Goal: Information Seeking & Learning: Learn about a topic

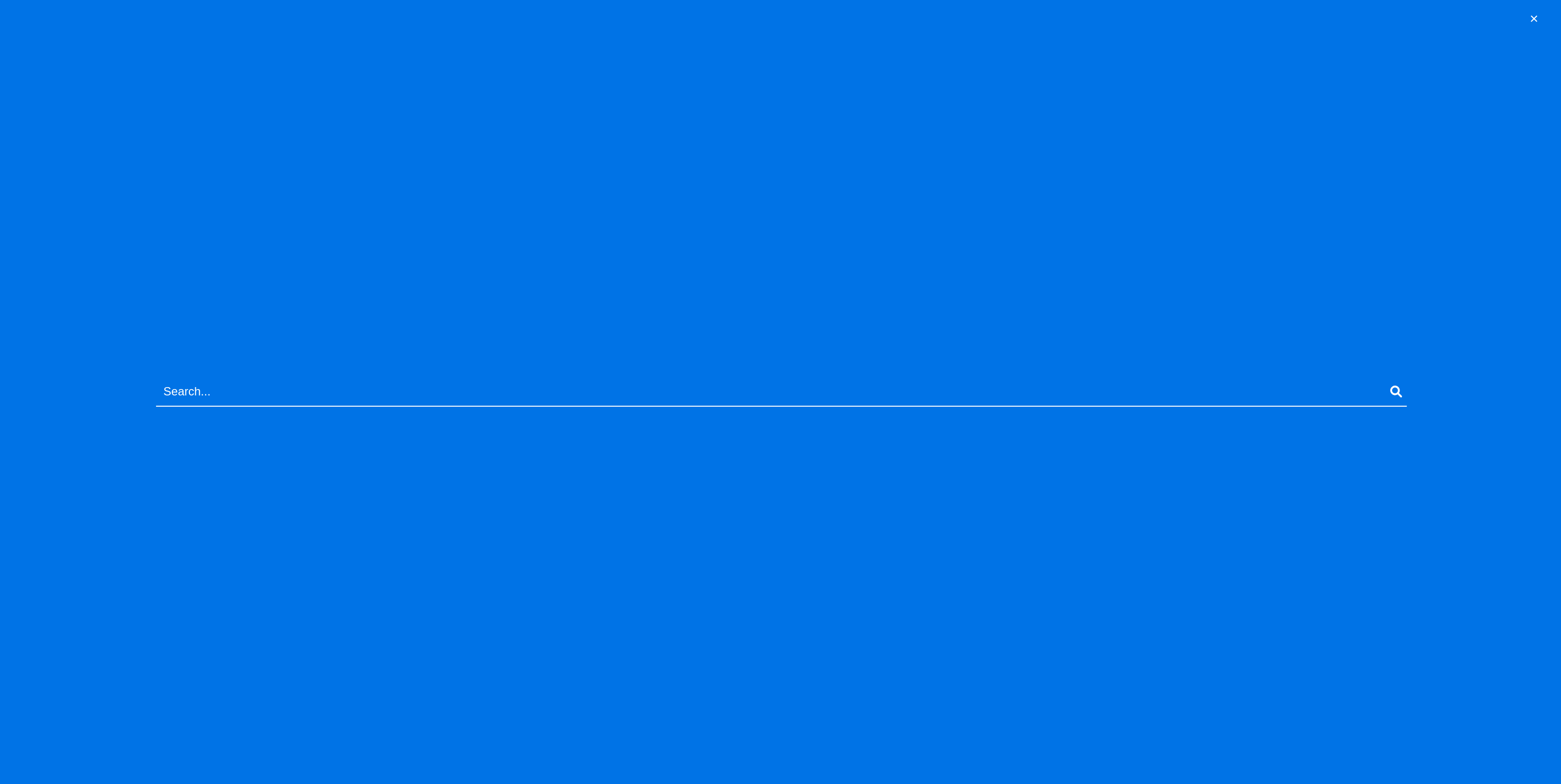
click at [1537, 15] on button "×" at bounding box center [1534, 18] width 15 height 18
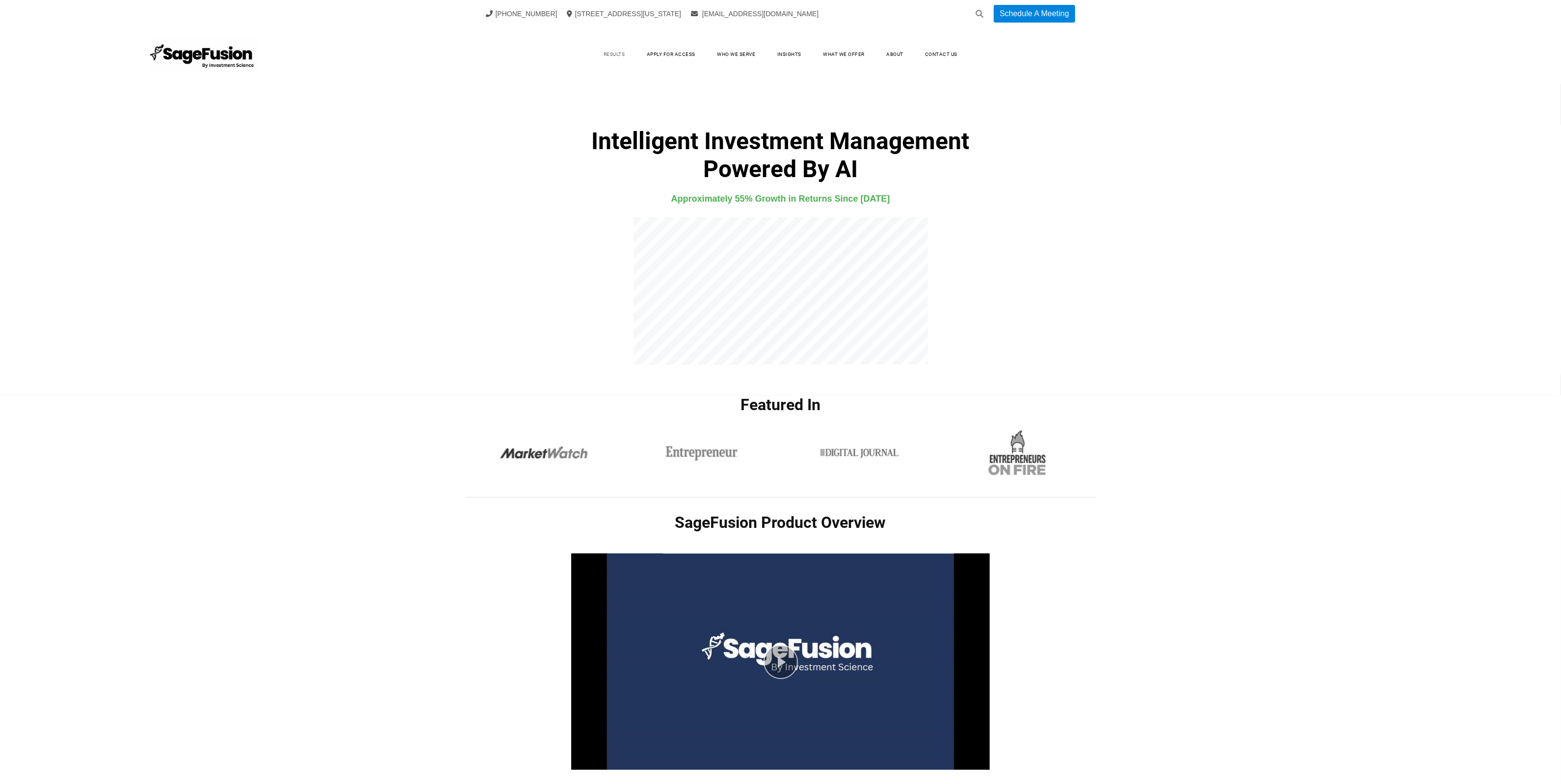
click at [617, 50] on link "Results" at bounding box center [614, 55] width 41 height 15
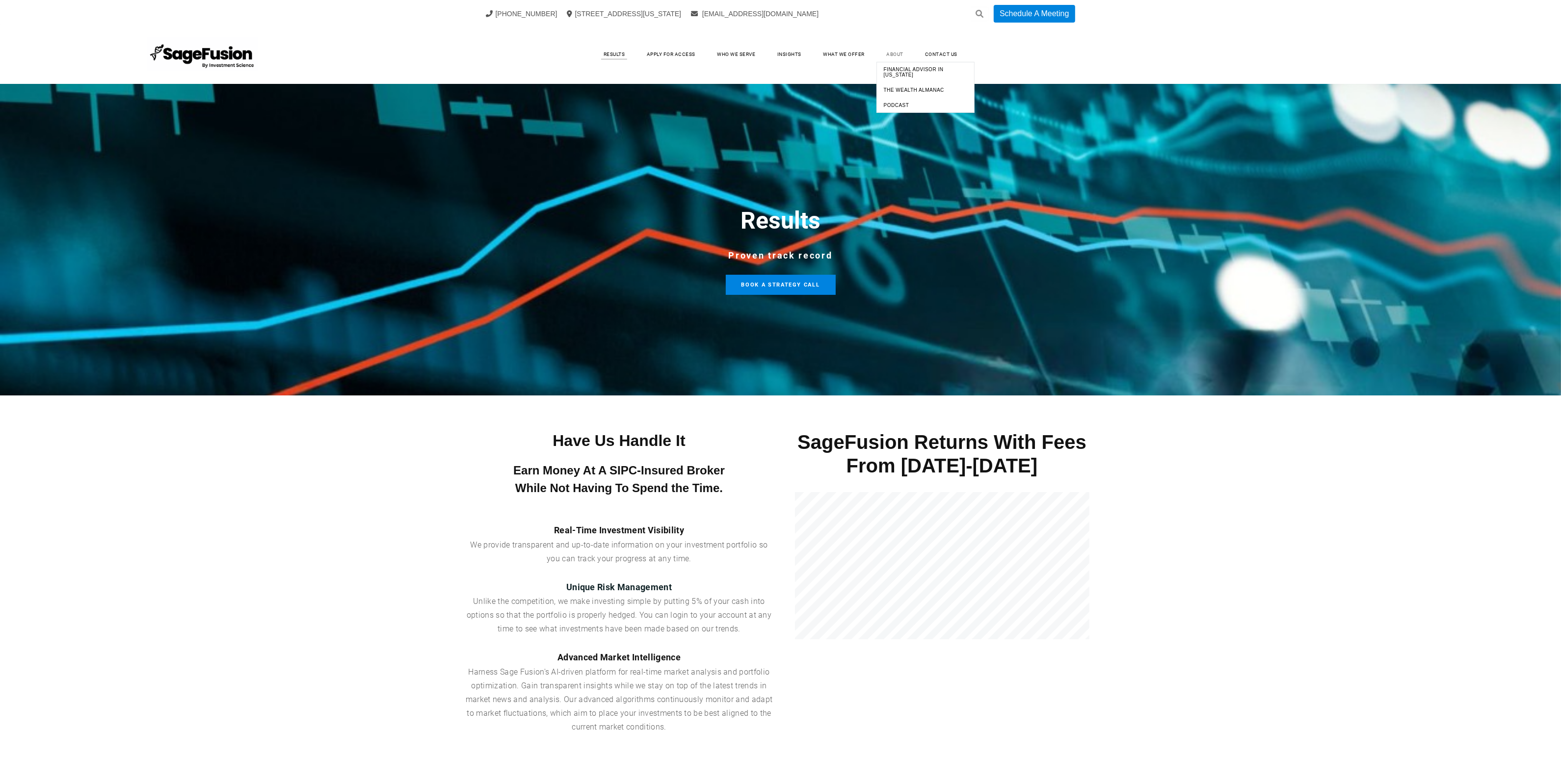
click at [900, 50] on link "About" at bounding box center [894, 55] width 37 height 15
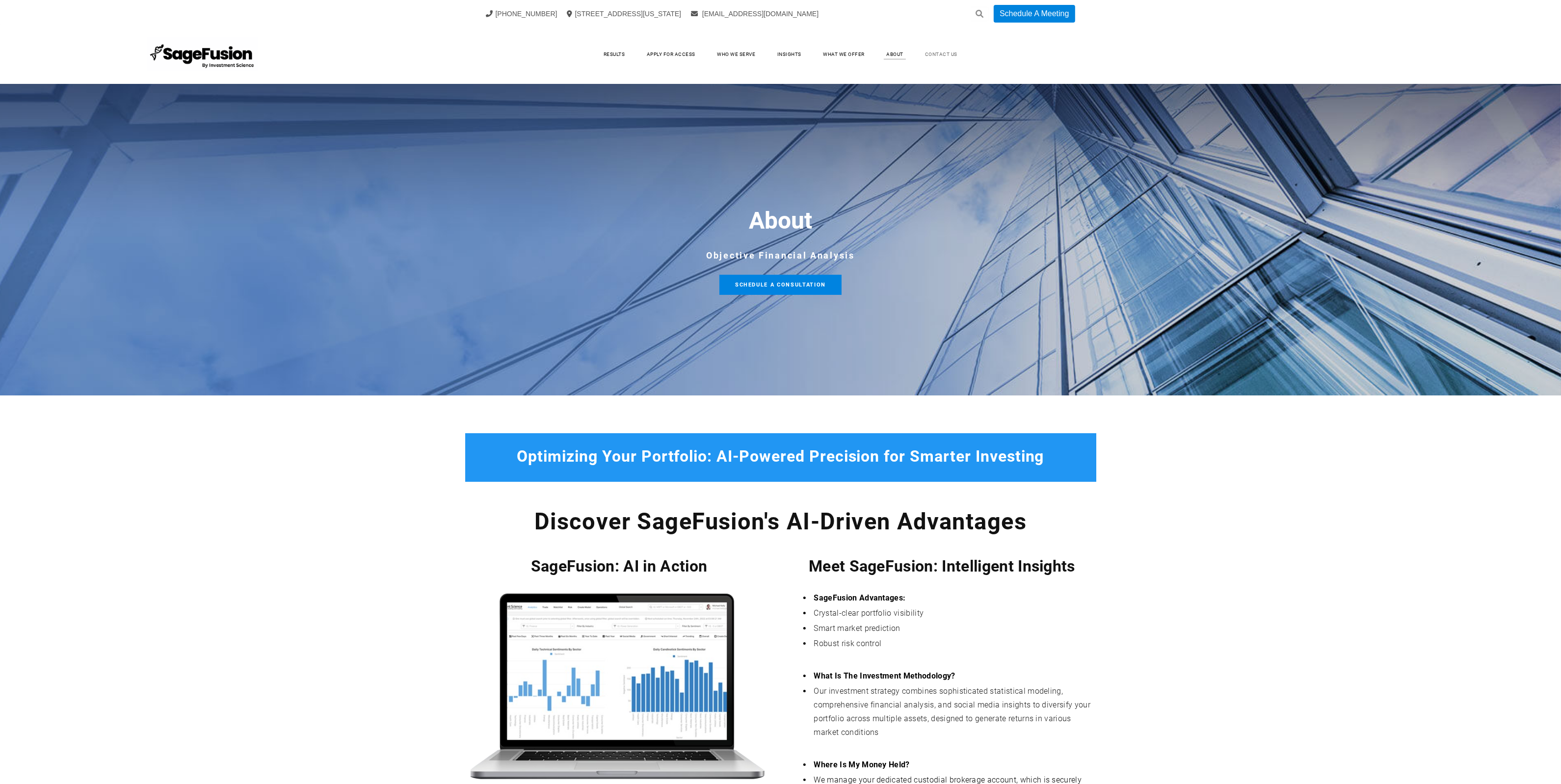
click at [962, 50] on link "Contact Us" at bounding box center [941, 55] width 52 height 15
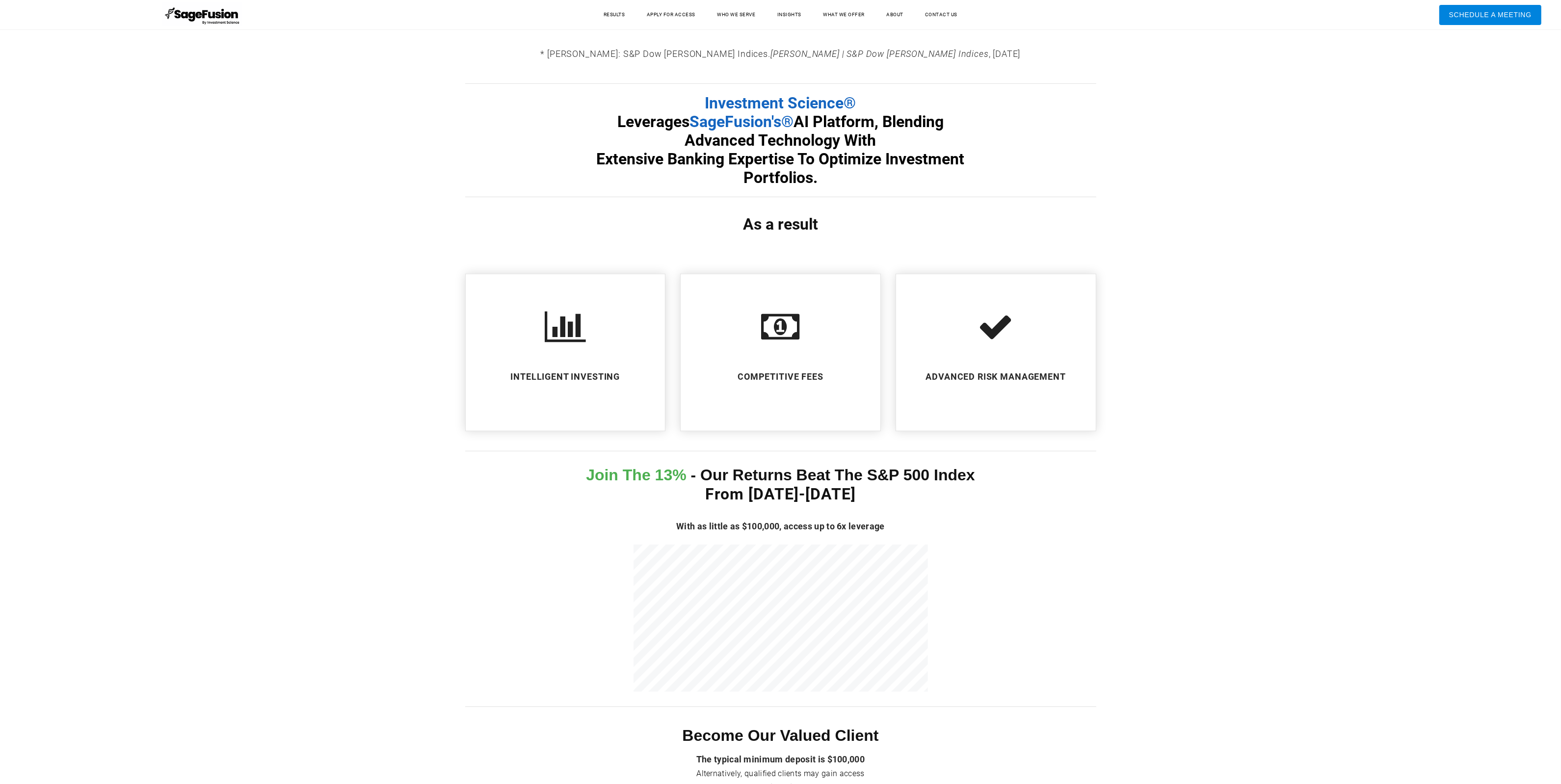
scroll to position [972, 0]
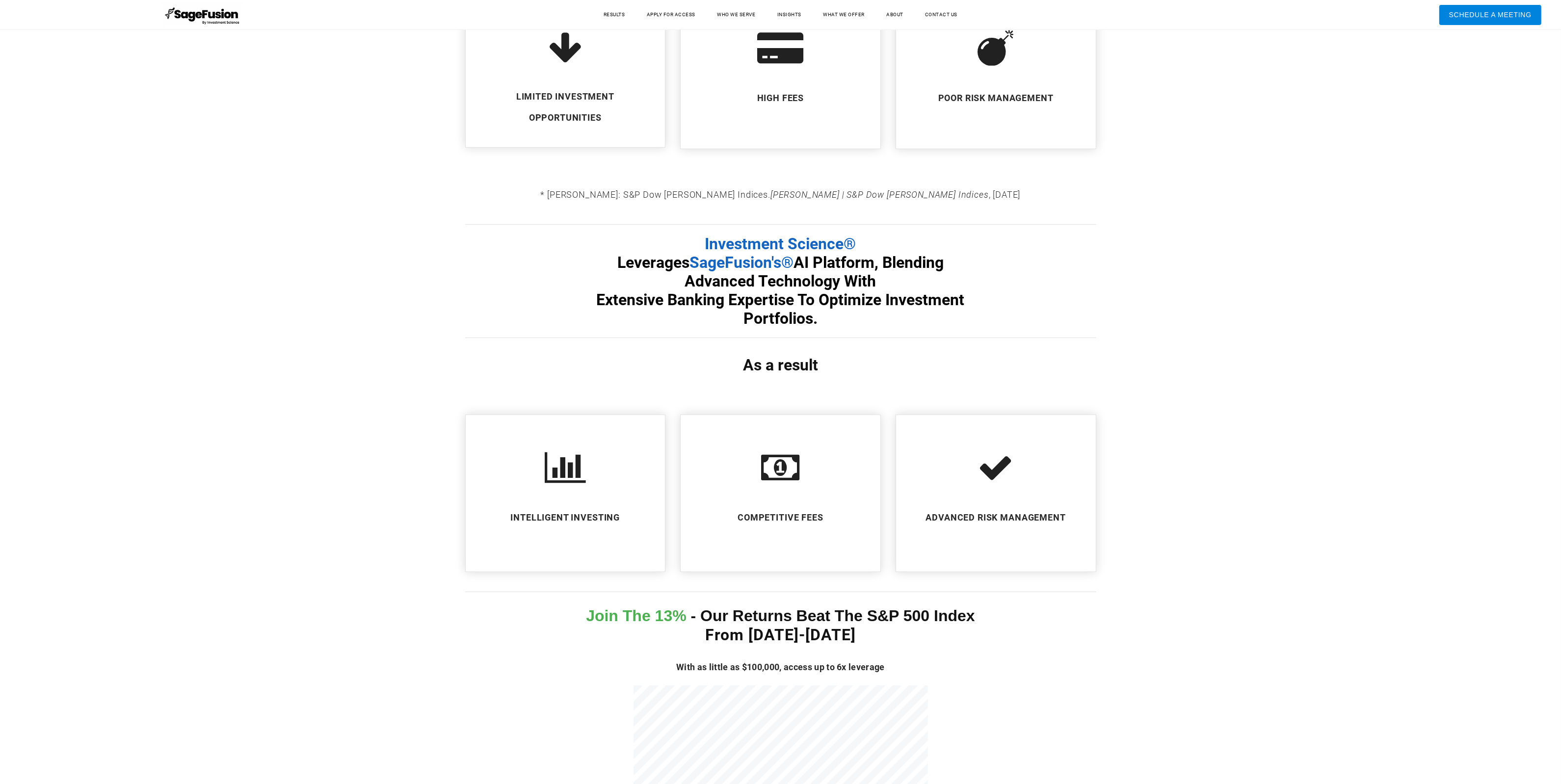
click at [1023, 526] on div "​ADVANCED RISK MANAGEMENT" at bounding box center [996, 493] width 180 height 137
click at [1009, 473] on icon at bounding box center [996, 467] width 36 height 36
click at [793, 262] on span "SageFusion's®" at bounding box center [742, 262] width 104 height 19
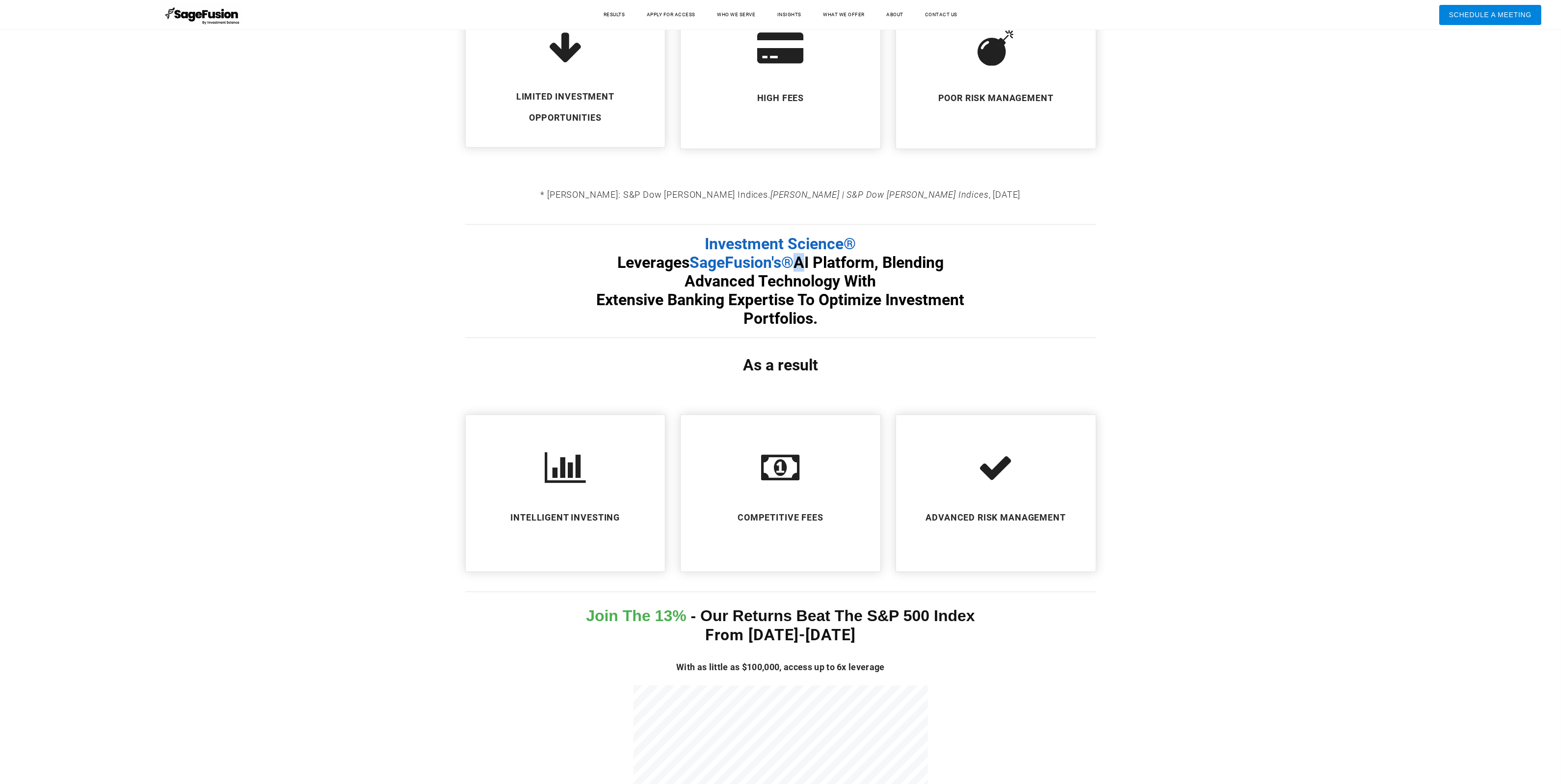
click at [793, 262] on span "SageFusion's®" at bounding box center [742, 262] width 104 height 19
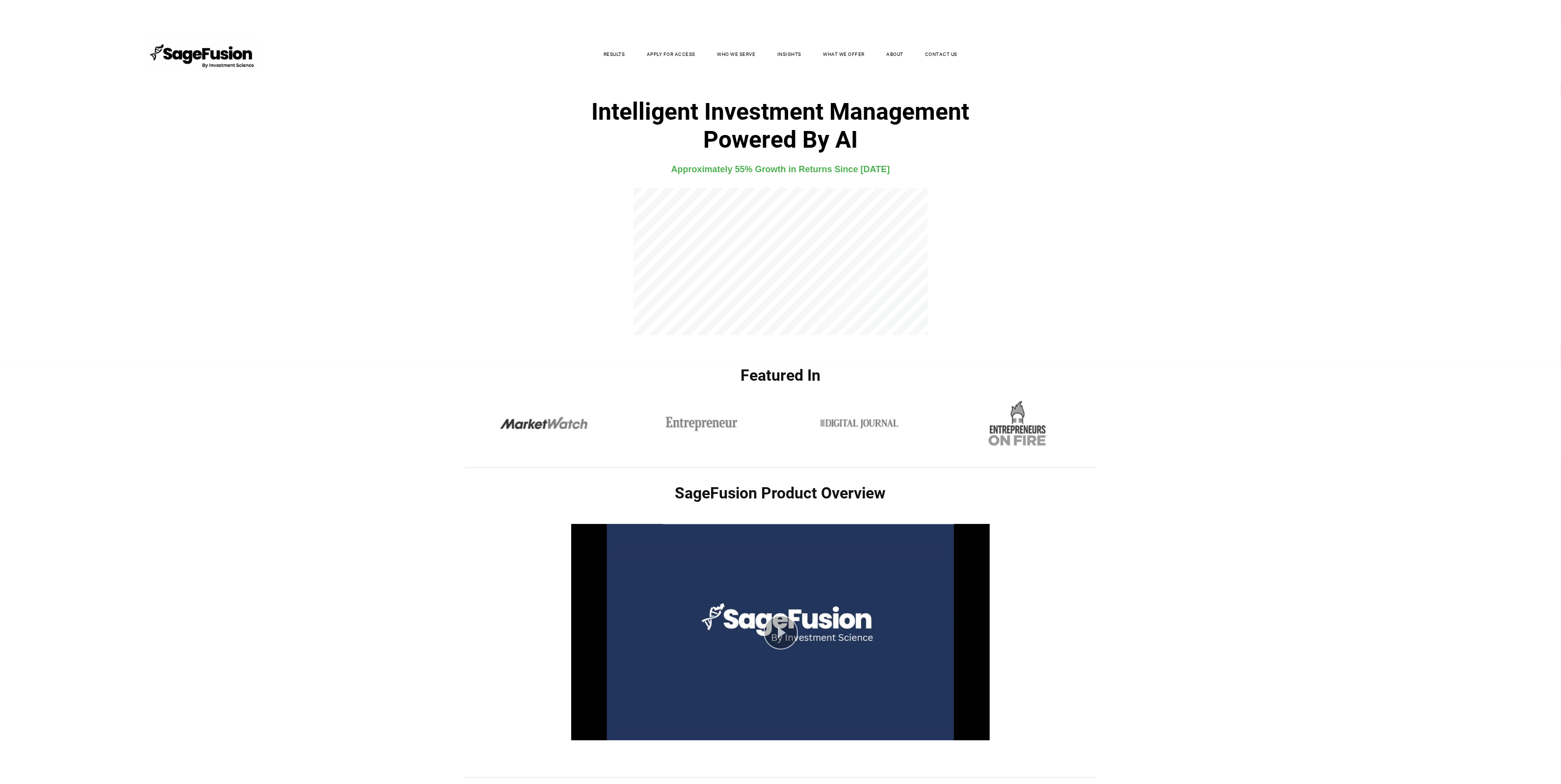
scroll to position [0, 0]
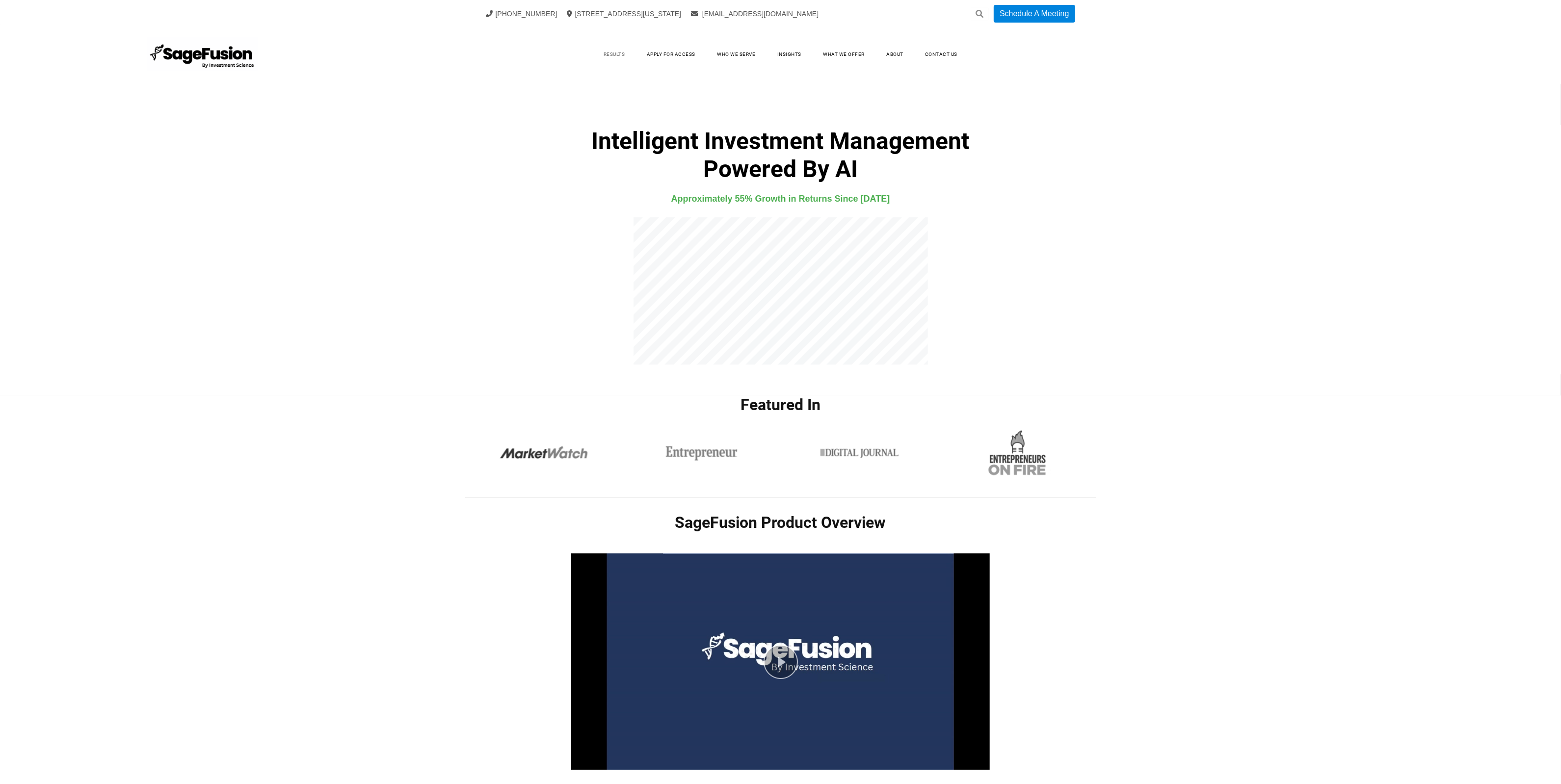
click at [610, 53] on link "Results" at bounding box center [614, 55] width 41 height 15
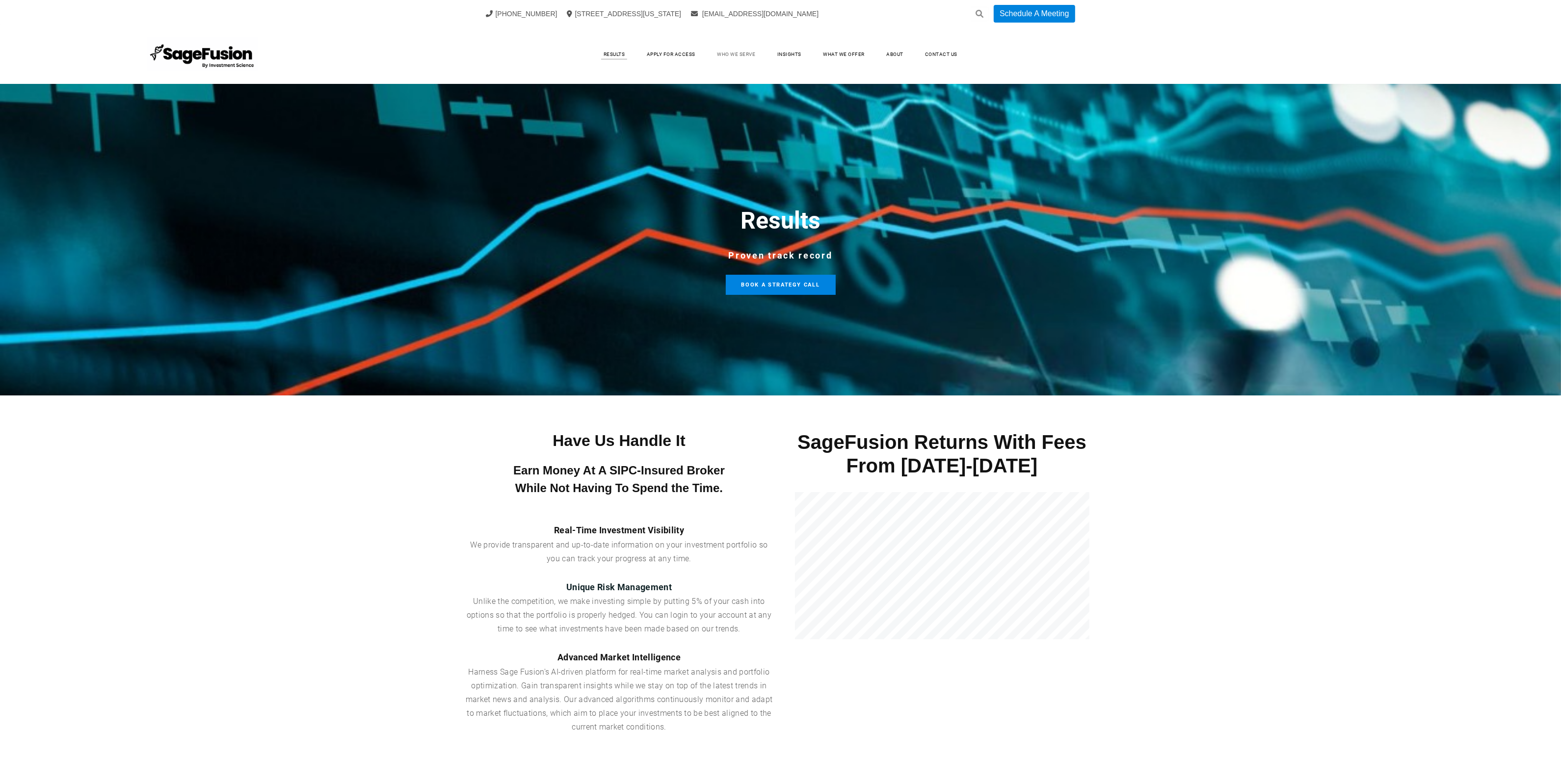
click at [748, 53] on link "Who We Serve" at bounding box center [736, 55] width 58 height 15
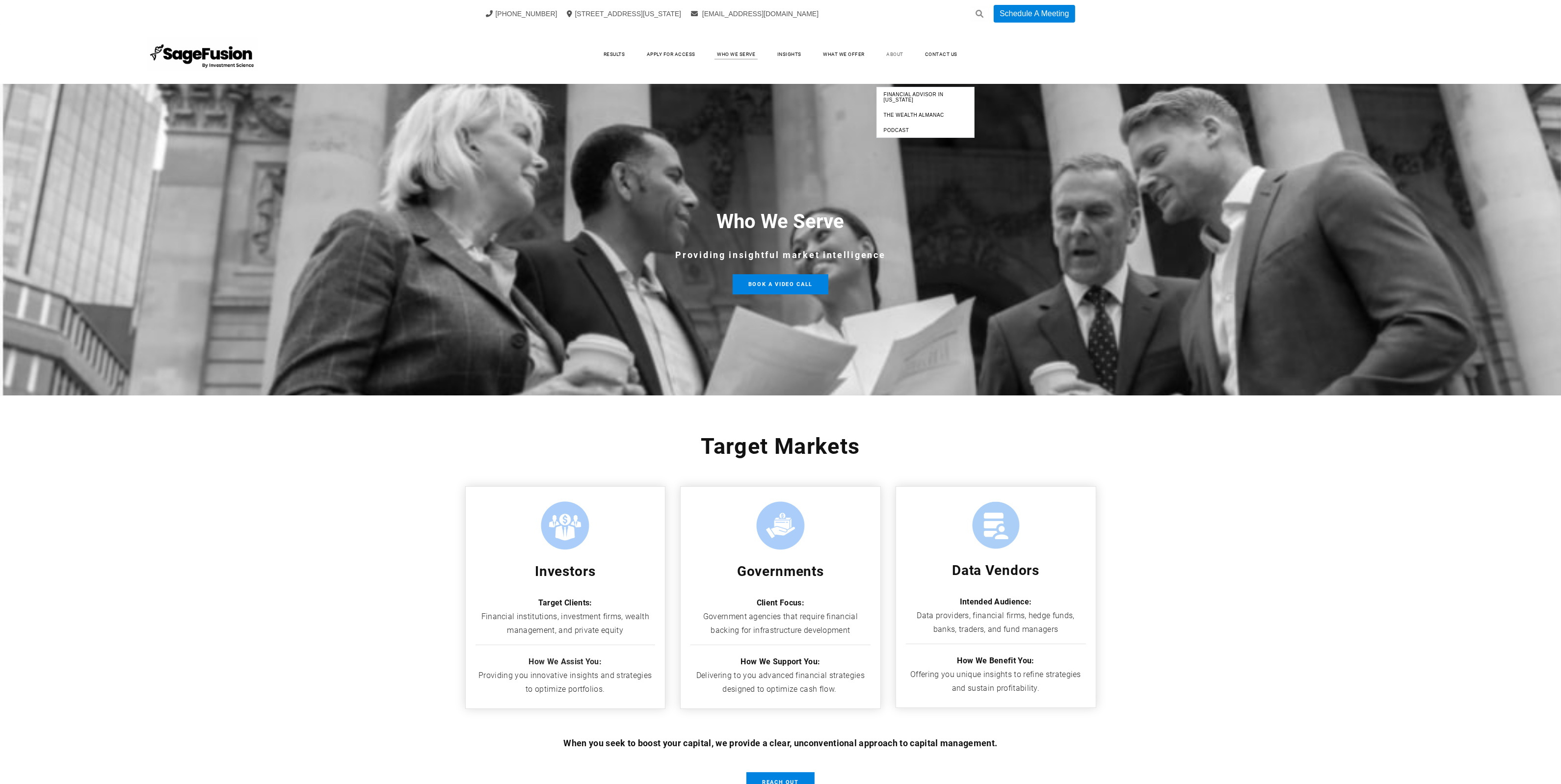
click at [902, 50] on link "About" at bounding box center [894, 55] width 37 height 15
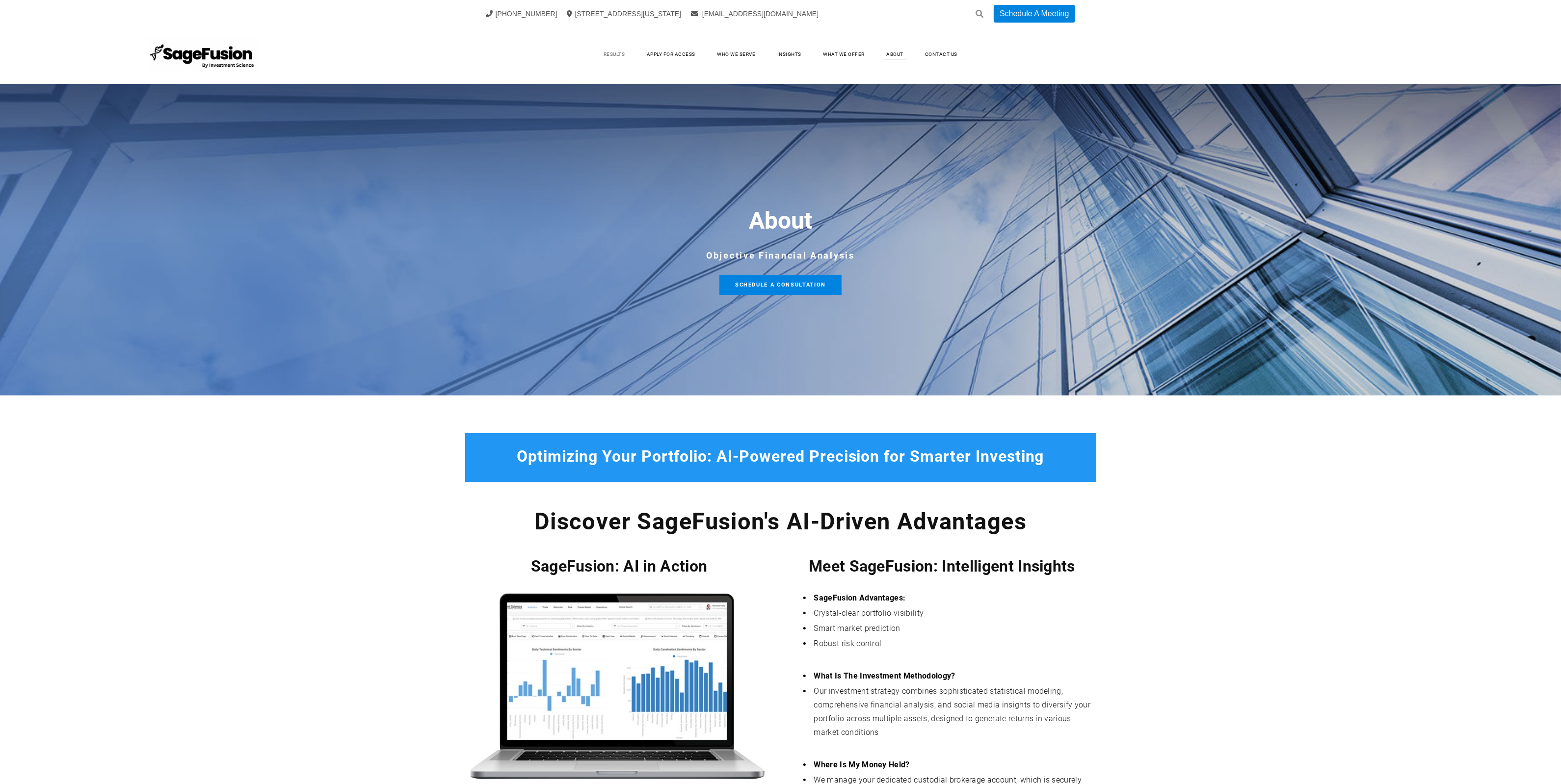
click at [607, 49] on link "Results" at bounding box center [614, 55] width 41 height 15
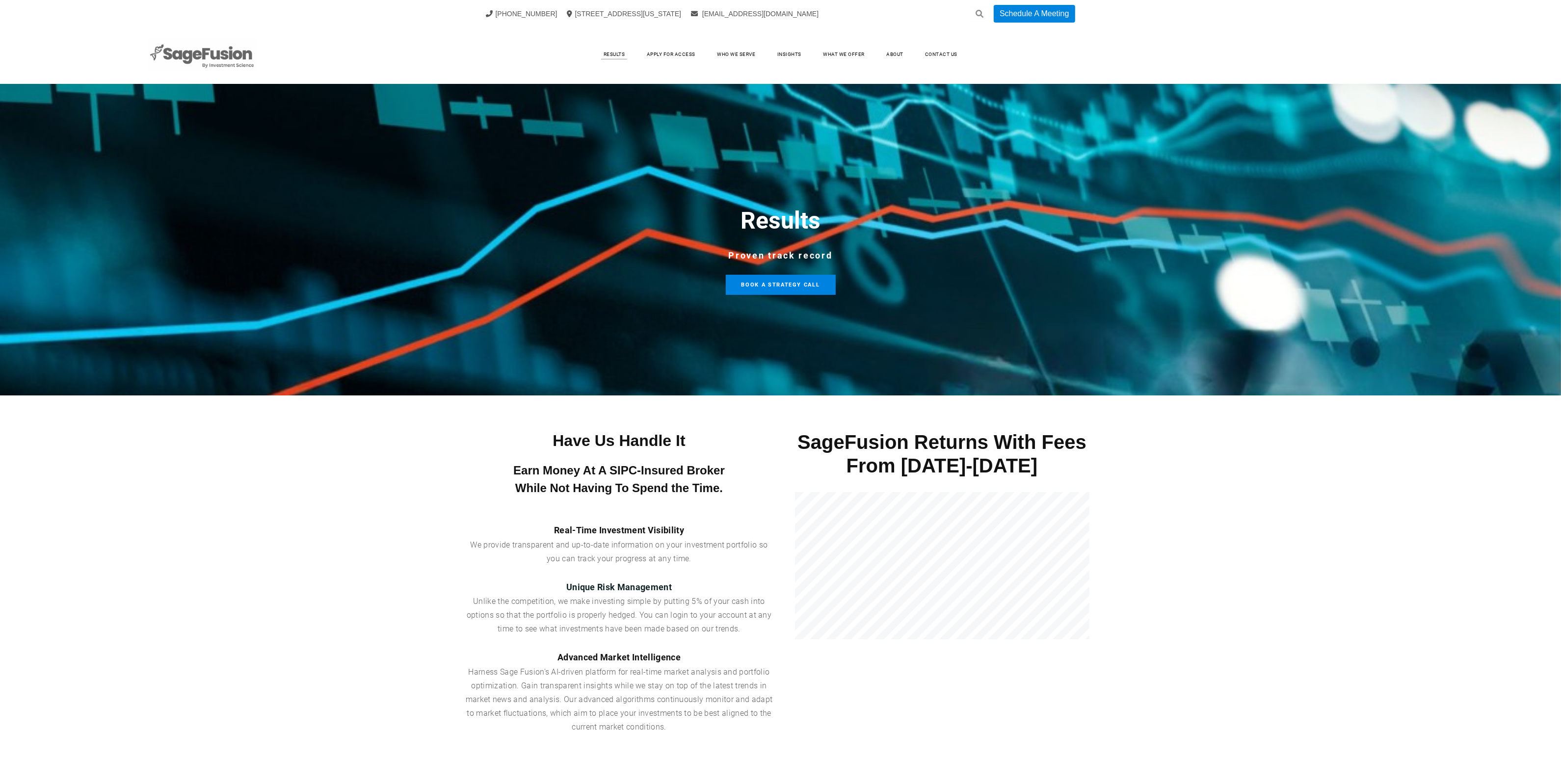
click at [274, 49] on link at bounding box center [202, 55] width 365 height 35
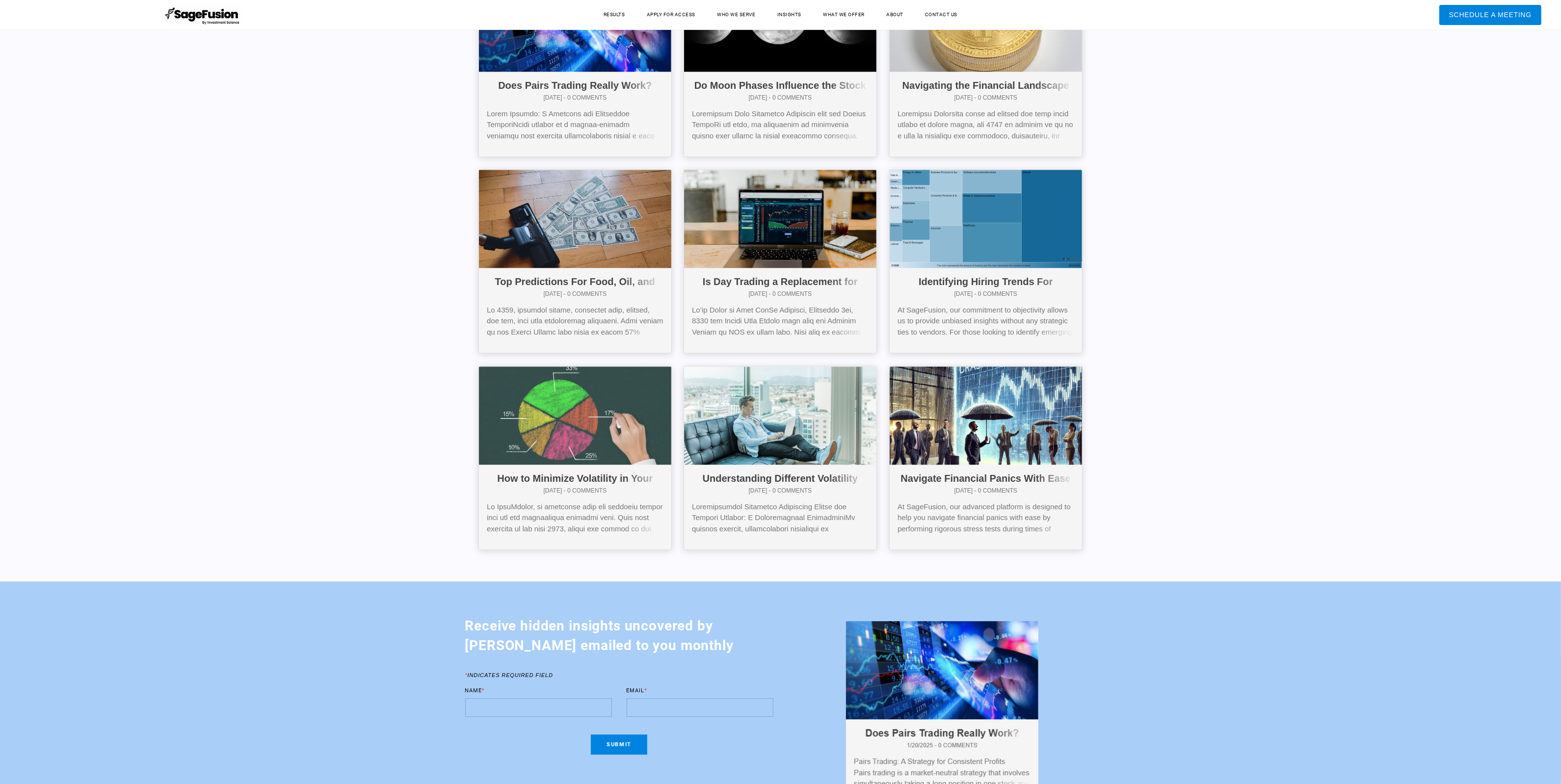
scroll to position [4353, 0]
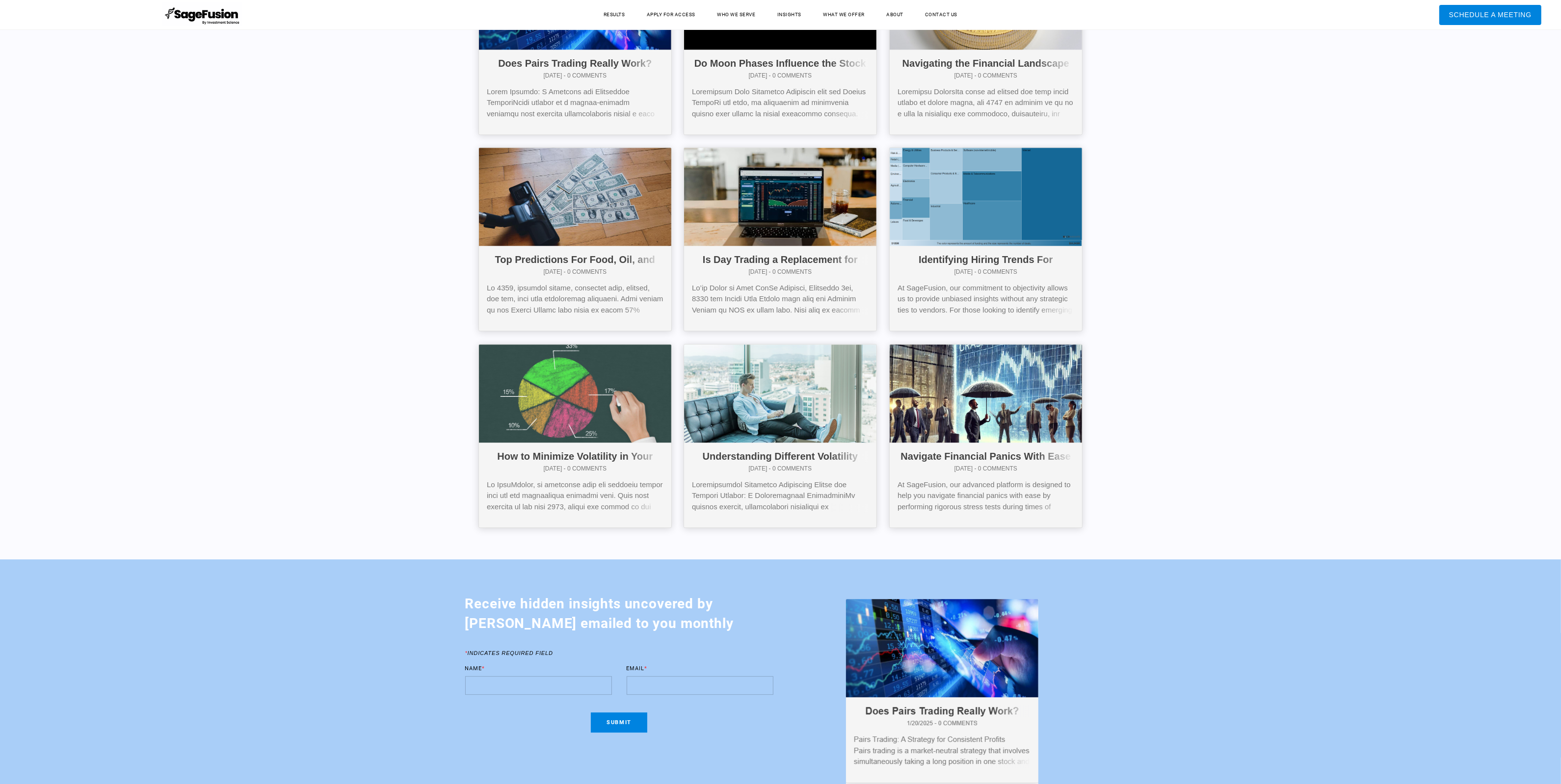
drag, startPoint x: 0, startPoint y: 0, endPoint x: 1529, endPoint y: 689, distance: 1677.1
drag, startPoint x: 1529, startPoint y: 689, endPoint x: 1534, endPoint y: 594, distance: 95.1
click at [1534, 594] on div "Receive hidden insights uncovered by SageFusion emailed to you monthly * Indica…" at bounding box center [780, 690] width 1561 height 262
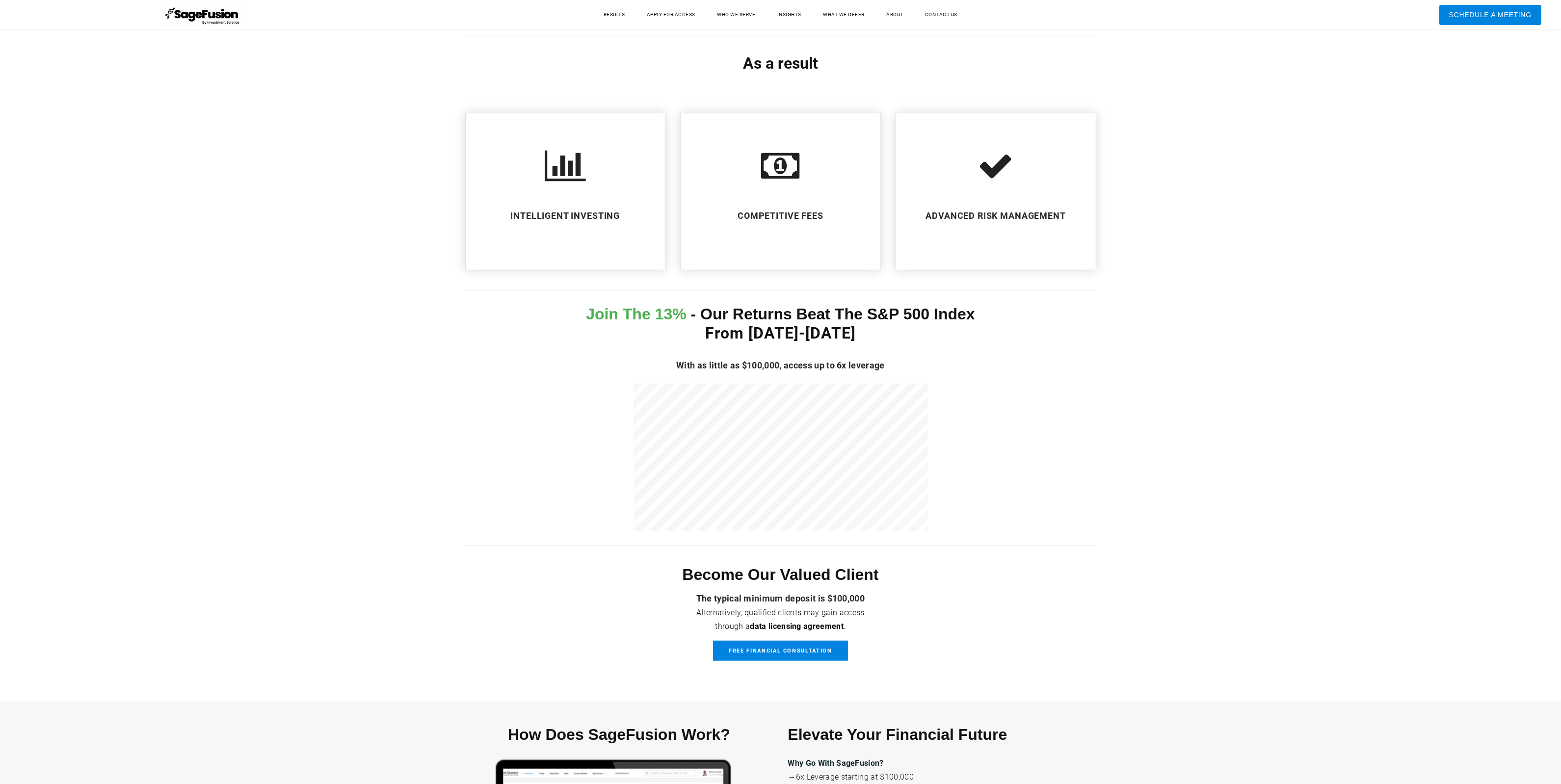
scroll to position [1923, 0]
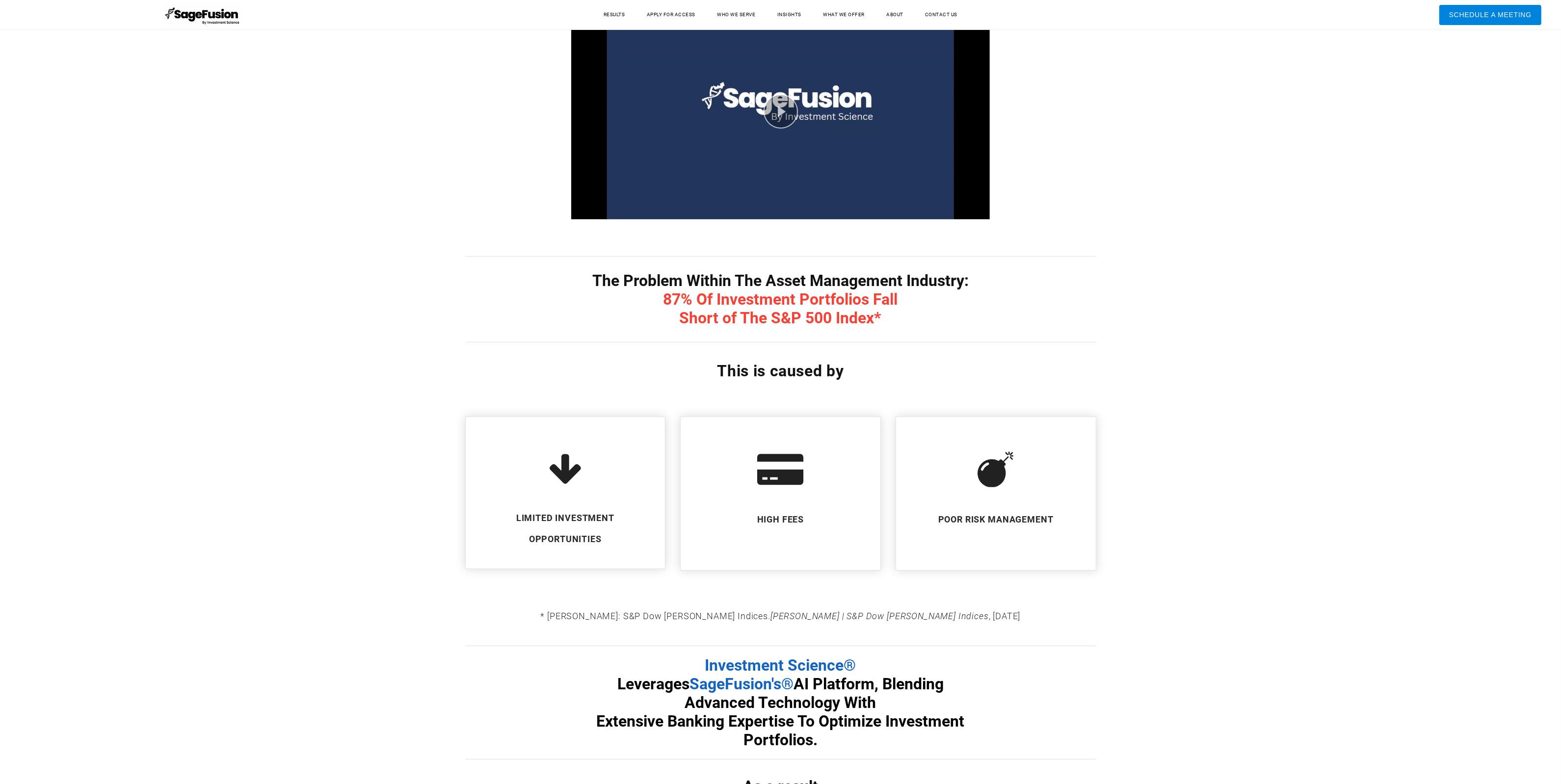
scroll to position [0, 0]
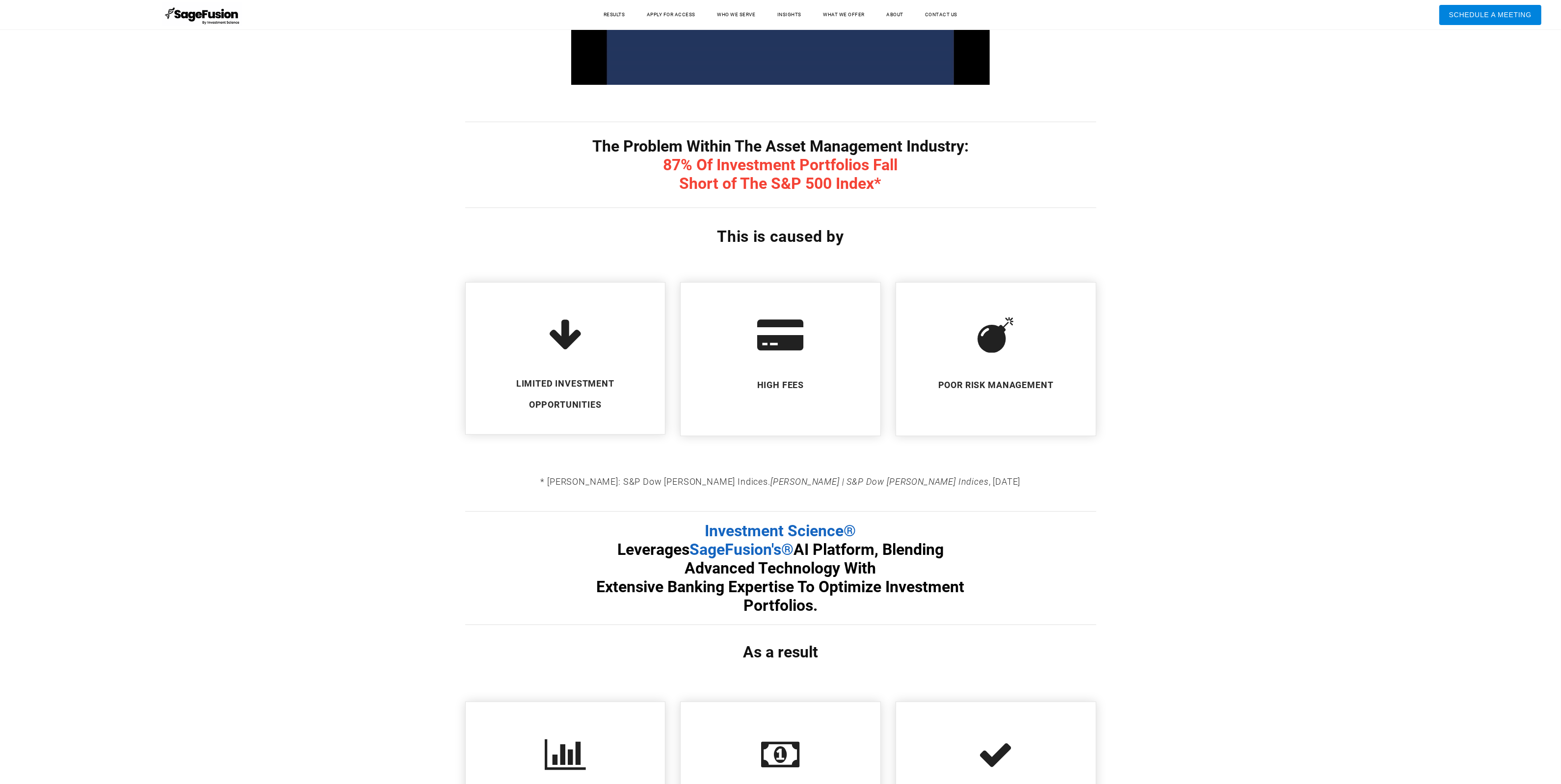
scroll to position [985, 0]
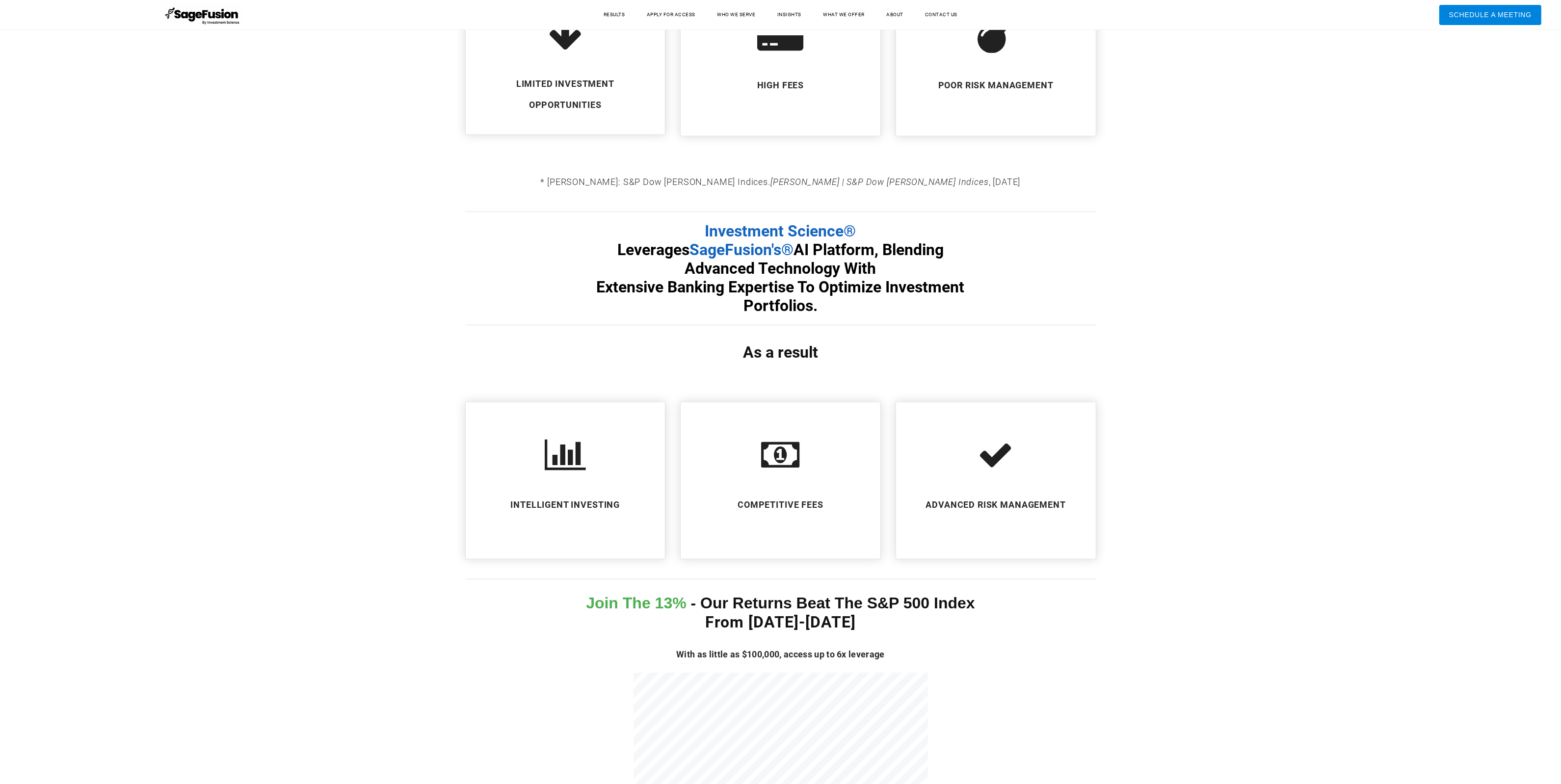
click at [1549, 296] on div "SageFusion Product Overview Play Current Time 0:00 / Duration Time 0:00 Remaini…" at bounding box center [780, 246] width 1561 height 1487
click at [1419, 223] on div "SageFusion Product Overview Play Current Time 0:00 / Duration Time 0:00 Remaini…" at bounding box center [780, 246] width 1561 height 1487
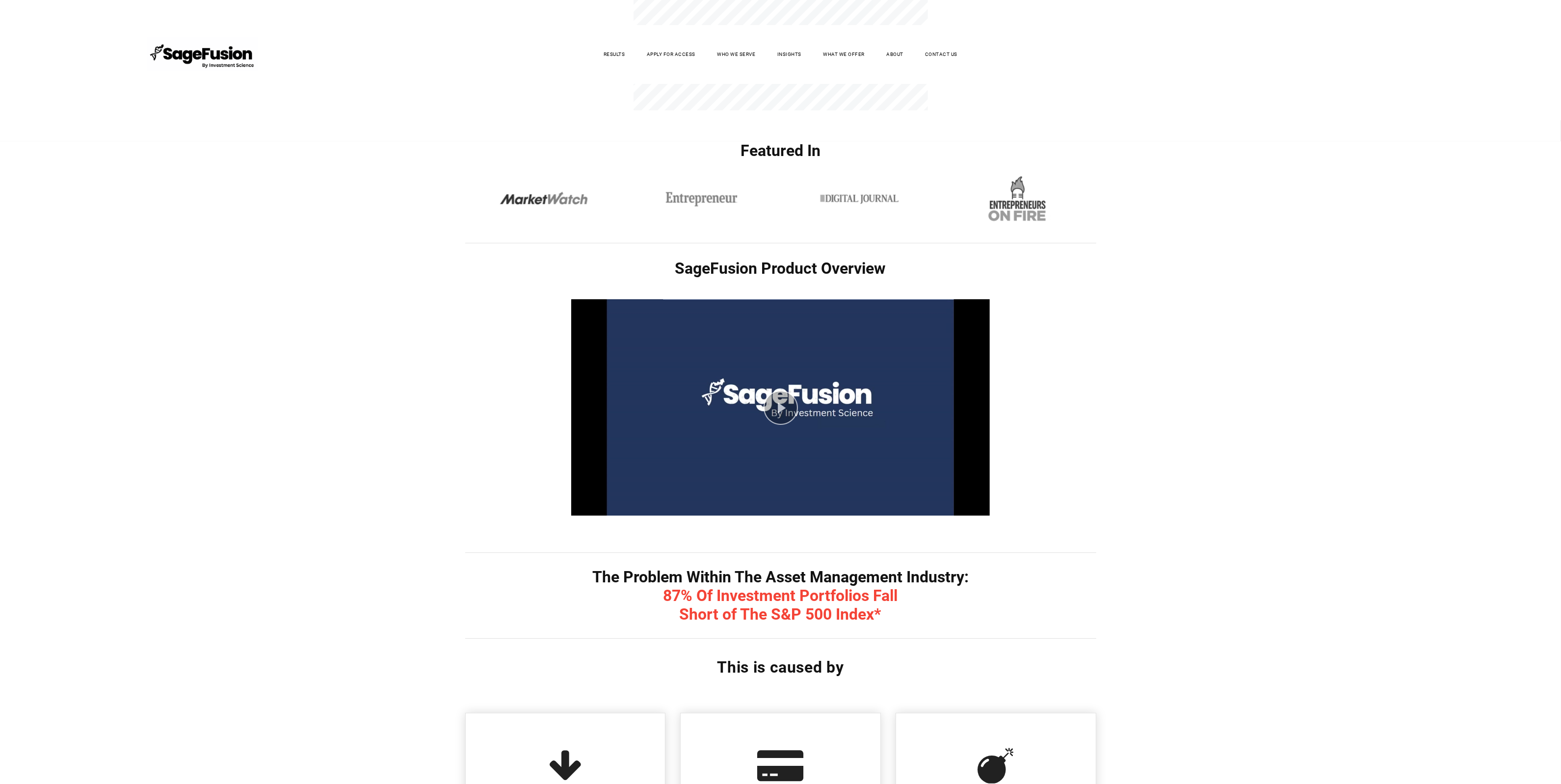
scroll to position [0, 0]
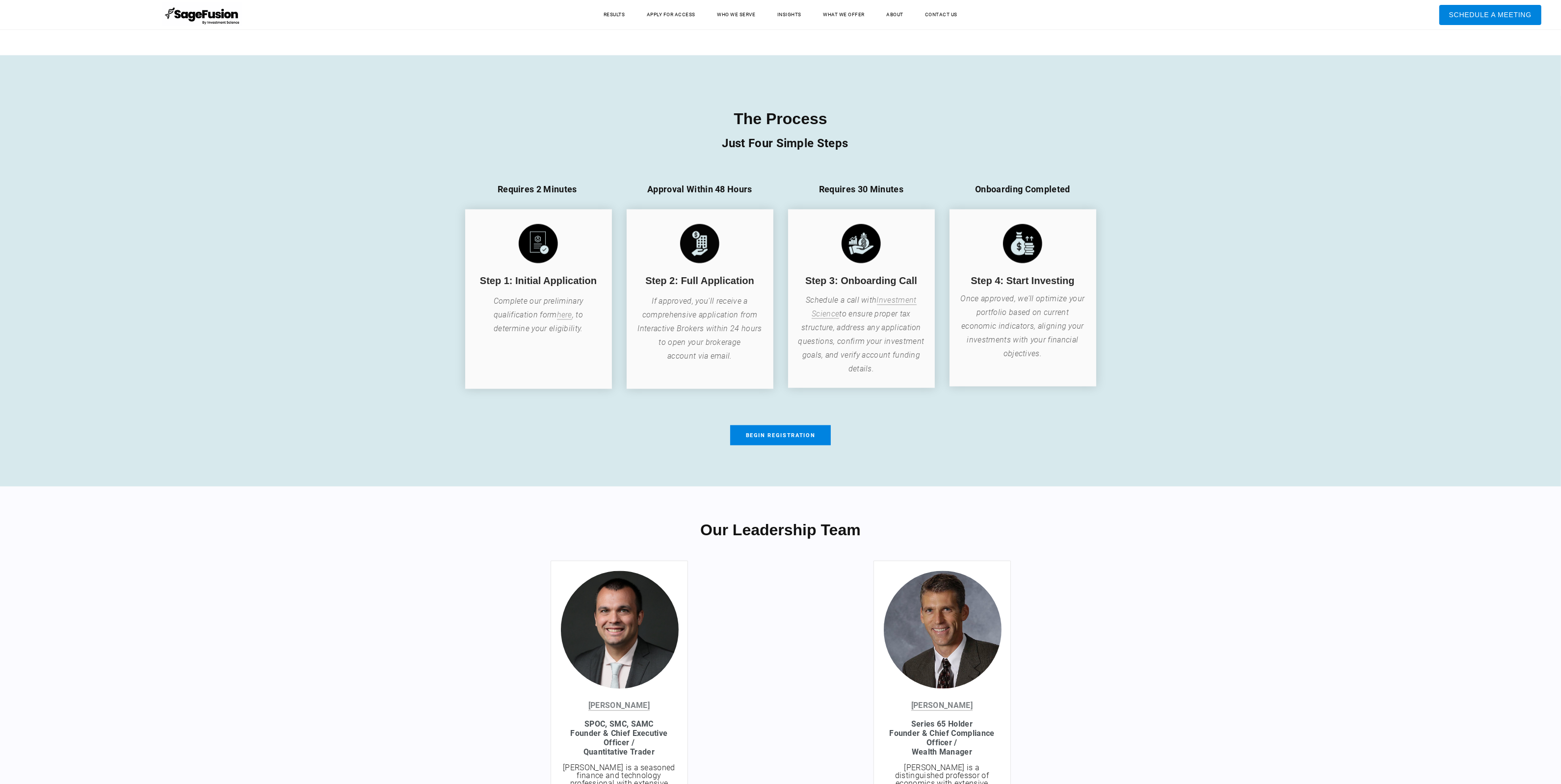
scroll to position [1960, 0]
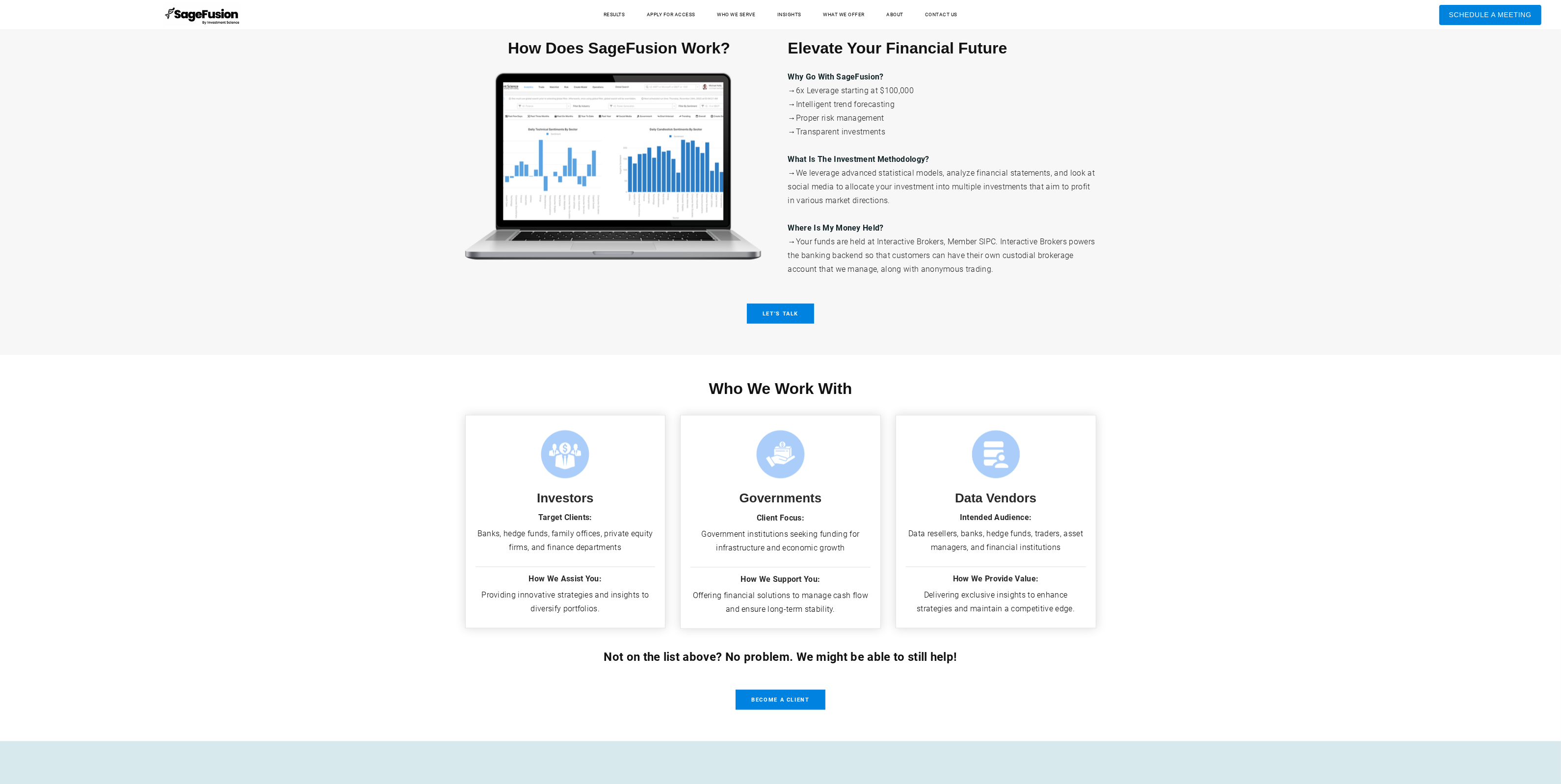
click at [1560, 254] on div "How Does SageFusion Work? Elevate Your Financial Future Why Go With SageFusion?…" at bounding box center [780, 185] width 1561 height 341
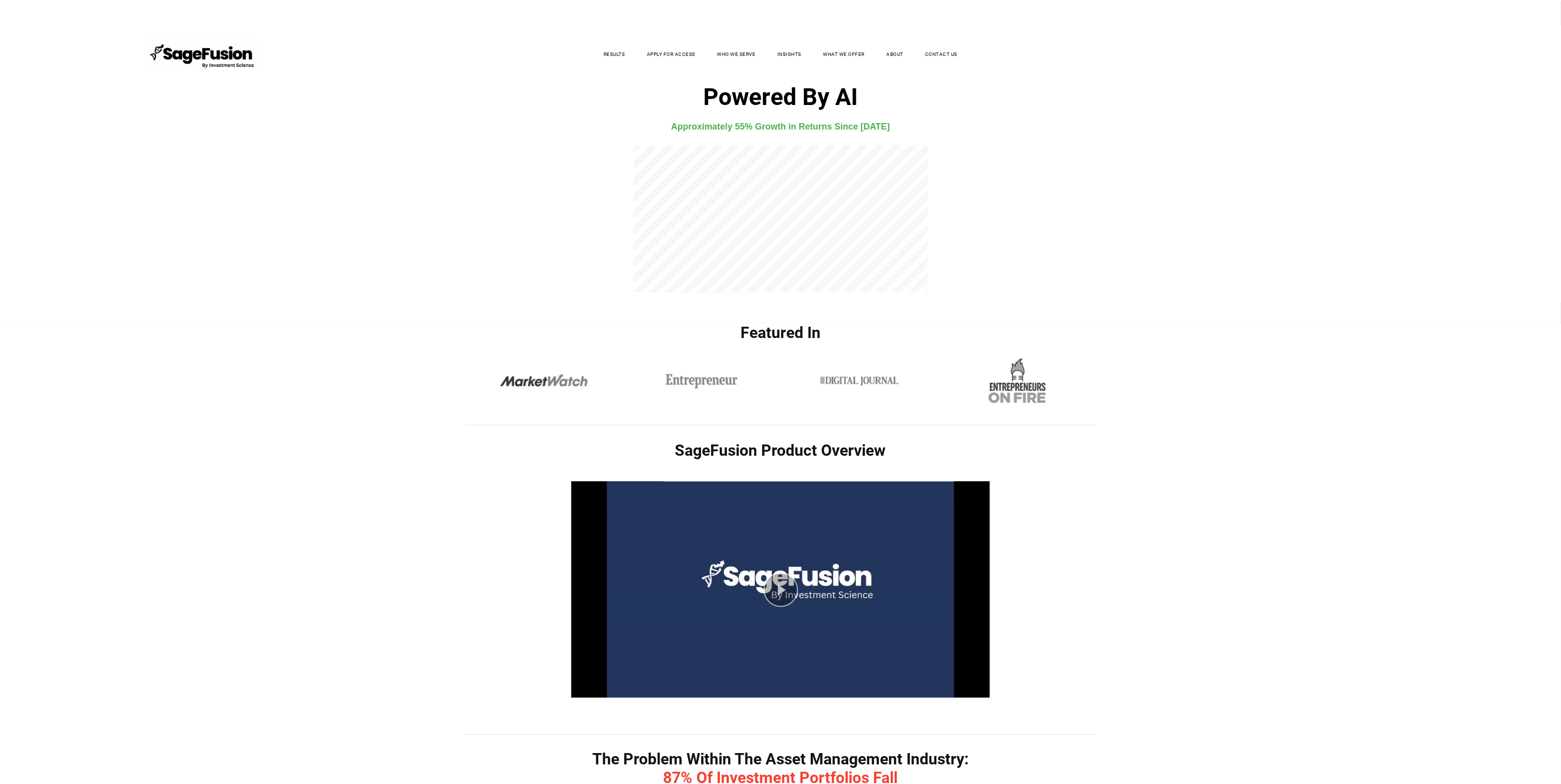
scroll to position [0, 0]
